Goal: Task Accomplishment & Management: Use online tool/utility

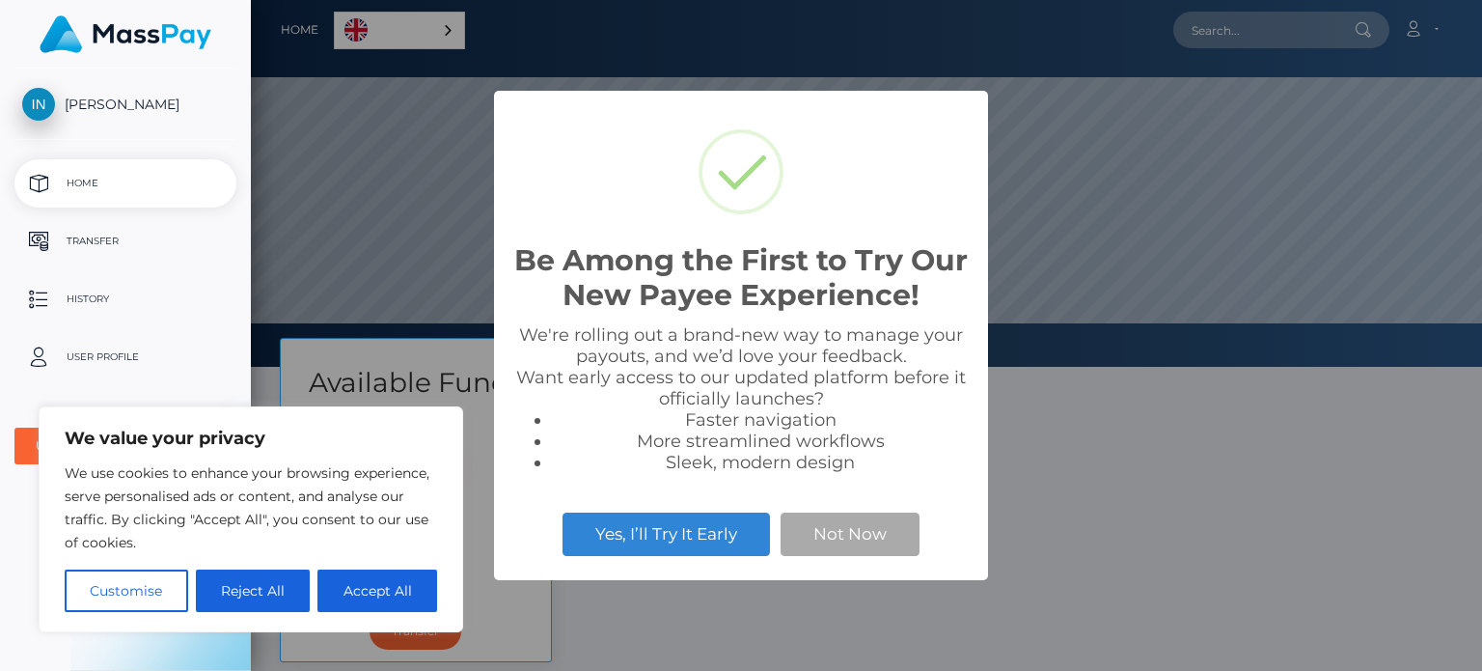
scroll to position [367, 1231]
click at [856, 523] on button "Not Now" at bounding box center [850, 533] width 139 height 42
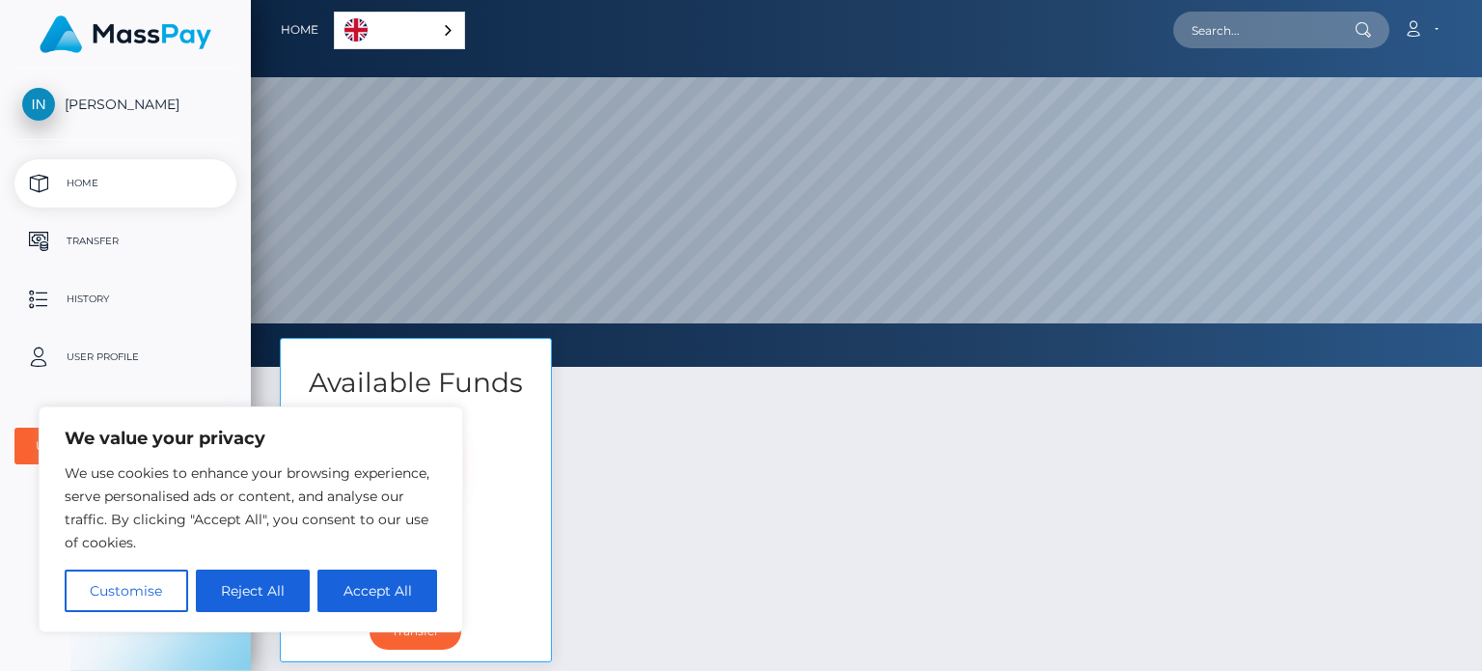
click at [634, 537] on div "Available Funds $20.00 USD Balance Transfer" at bounding box center [866, 510] width 1203 height 344
click at [379, 598] on button "Accept All" at bounding box center [378, 590] width 120 height 42
checkbox input "true"
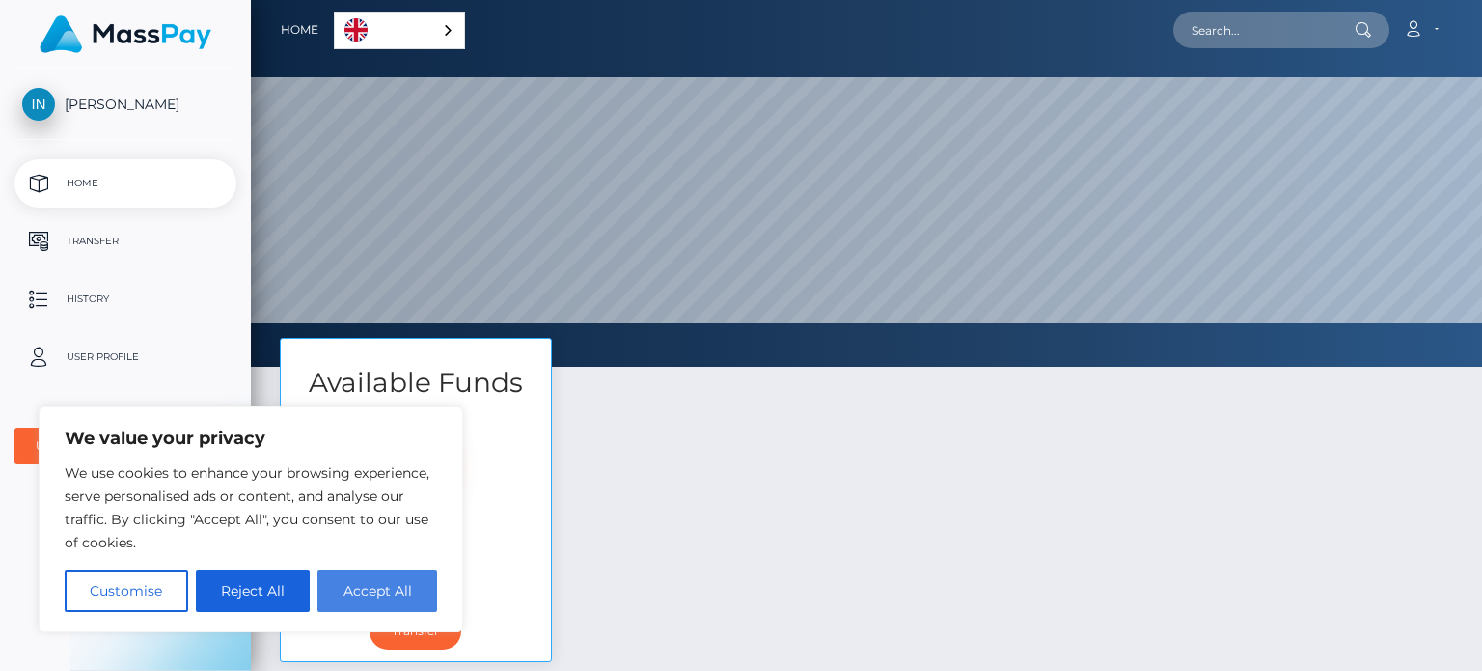
checkbox input "true"
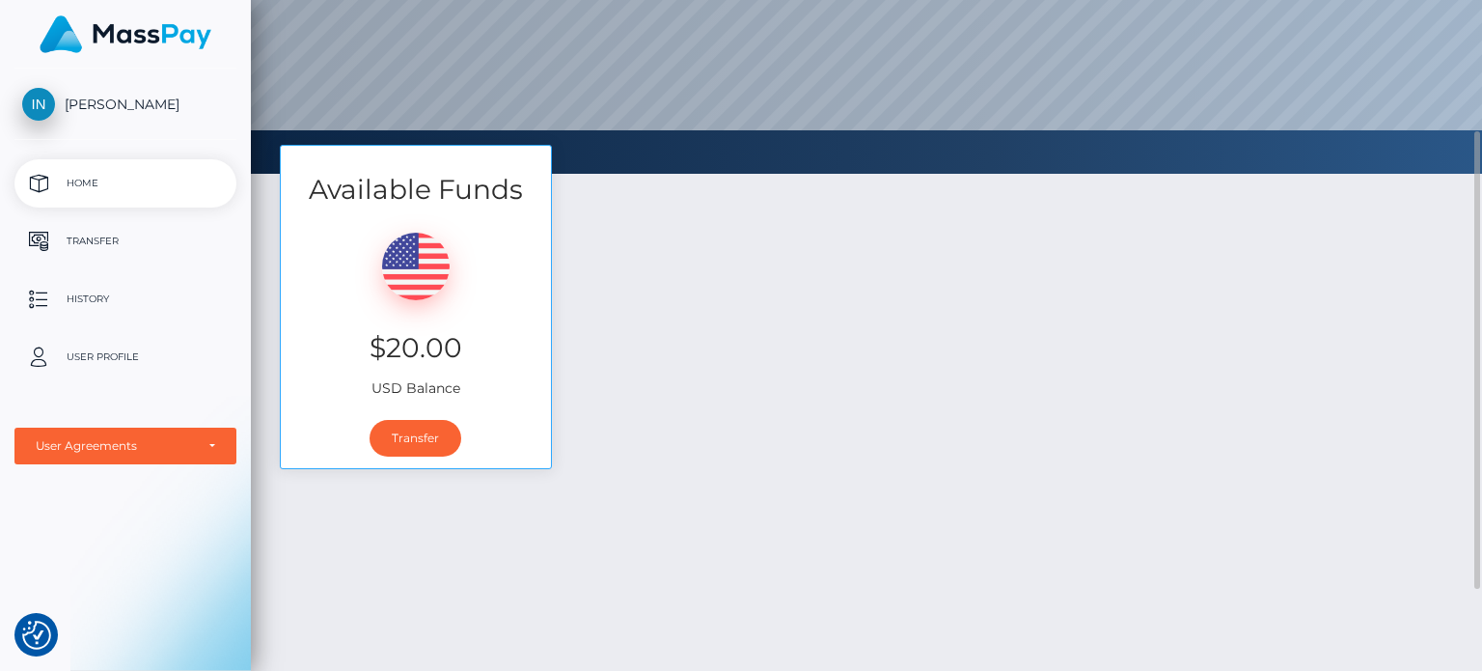
scroll to position [0, 0]
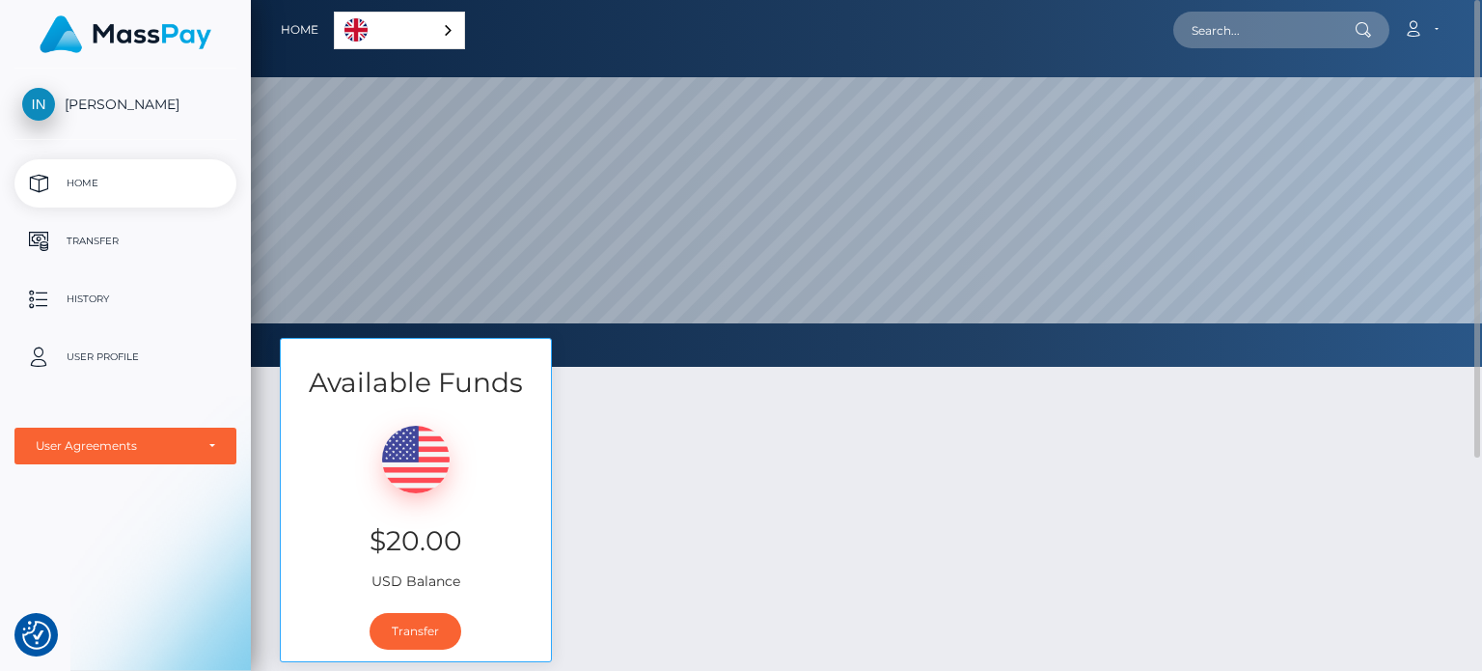
click at [414, 13] on link "English" at bounding box center [399, 31] width 129 height 36
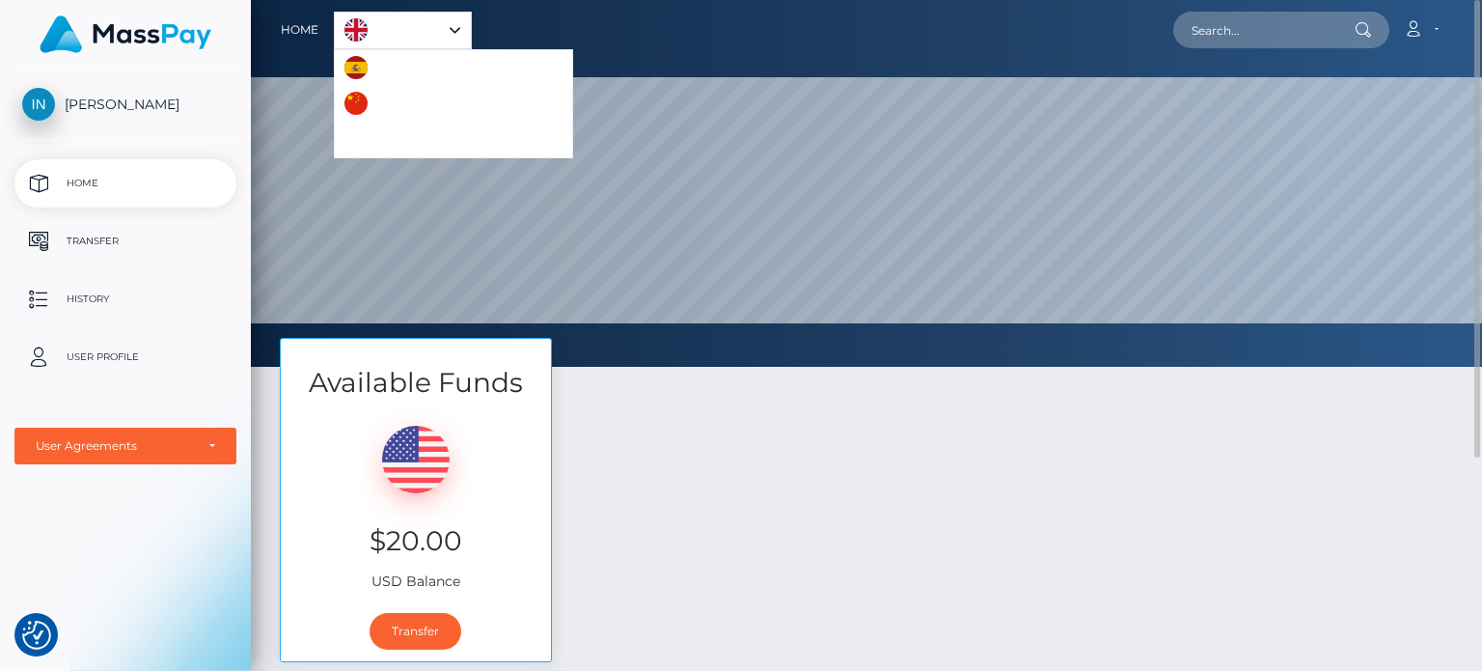
click at [414, 42] on link "English" at bounding box center [403, 31] width 136 height 36
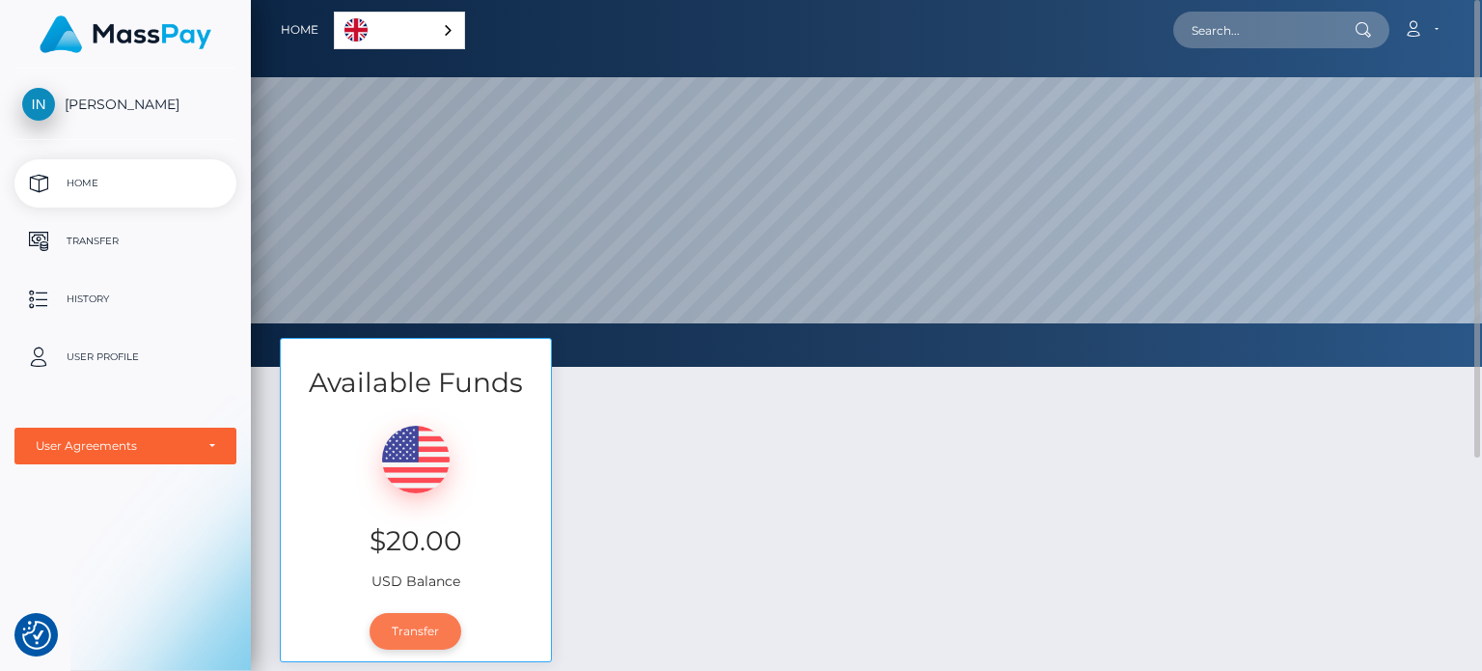
click at [424, 644] on link "Transfer" at bounding box center [416, 631] width 92 height 37
